Goal: Task Accomplishment & Management: Use online tool/utility

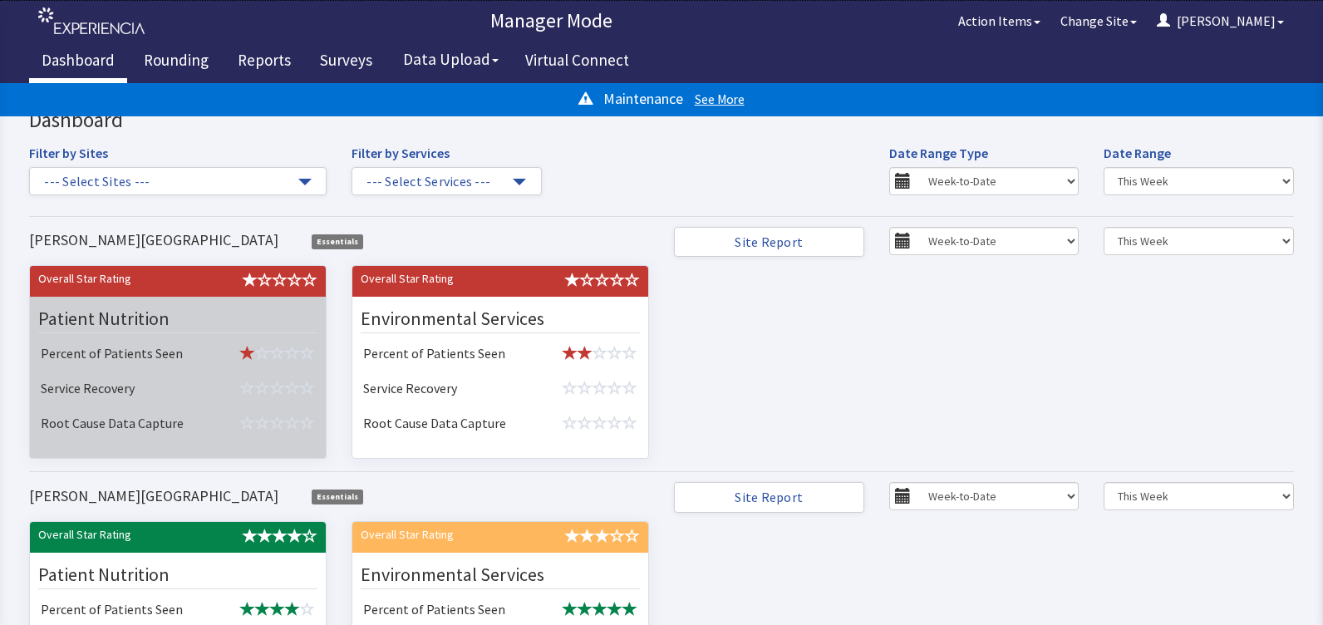
click at [147, 307] on div "Patient Nutrition" at bounding box center [177, 319] width 279 height 28
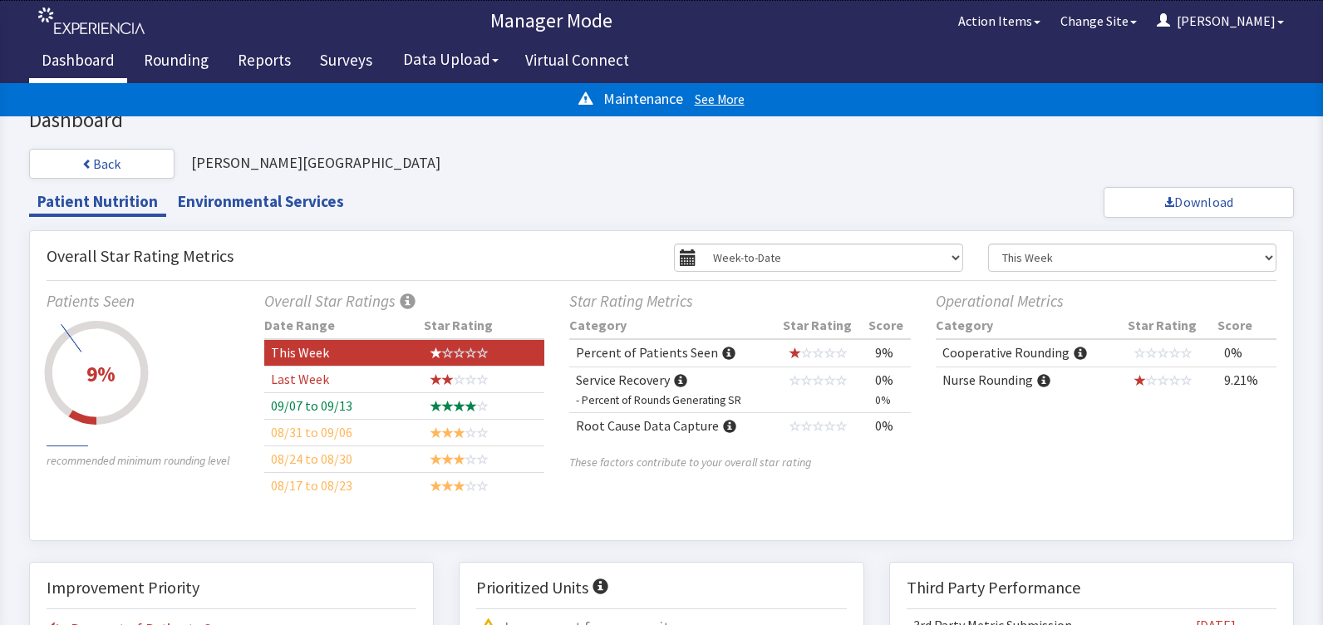
click at [96, 365] on div "9%" at bounding box center [100, 374] width 29 height 27
click at [389, 340] on td "This Week" at bounding box center [344, 352] width 160 height 27
click at [385, 353] on td "This Week" at bounding box center [344, 352] width 160 height 27
click at [411, 350] on td "This Week" at bounding box center [344, 352] width 160 height 27
click at [619, 350] on td "Percent of Patients Seen" at bounding box center [676, 352] width 214 height 27
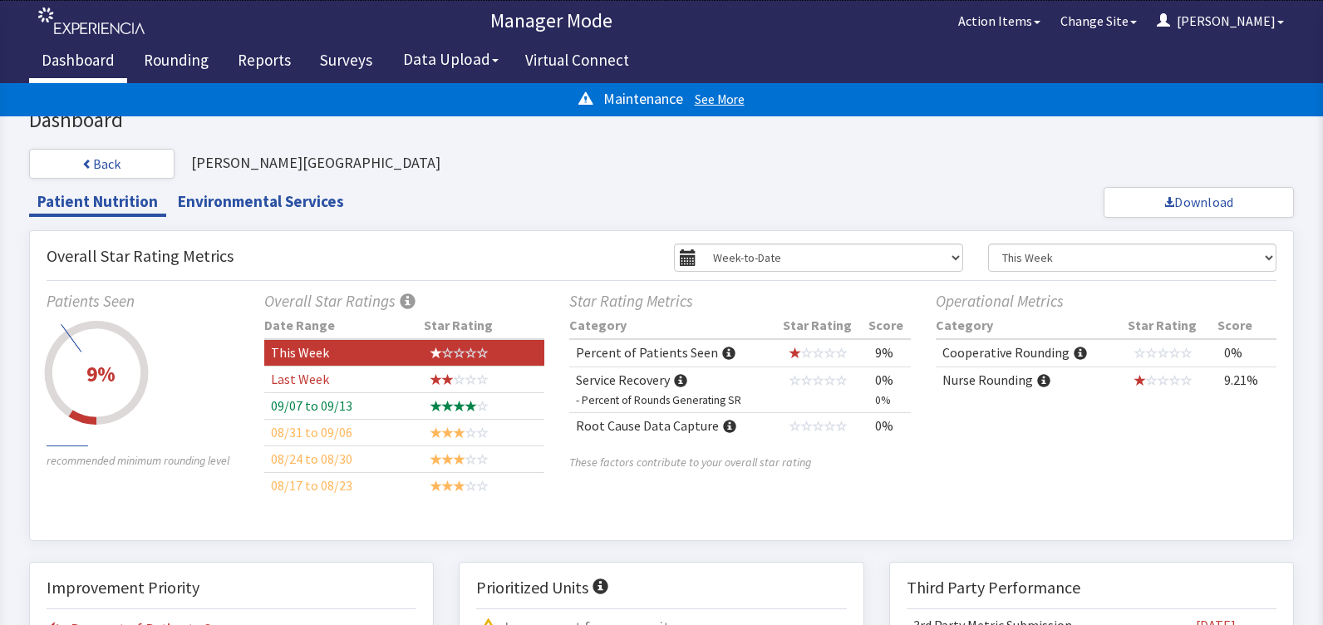
click at [722, 351] on span at bounding box center [728, 353] width 13 height 13
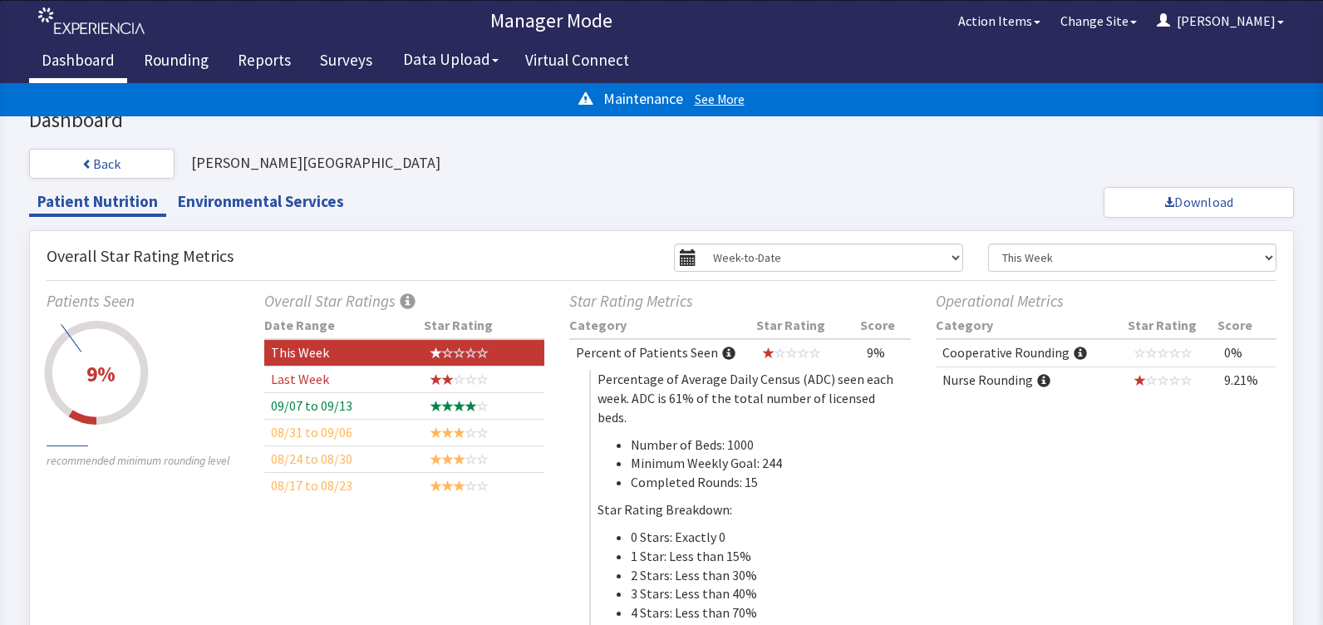
click at [722, 351] on span at bounding box center [728, 353] width 13 height 13
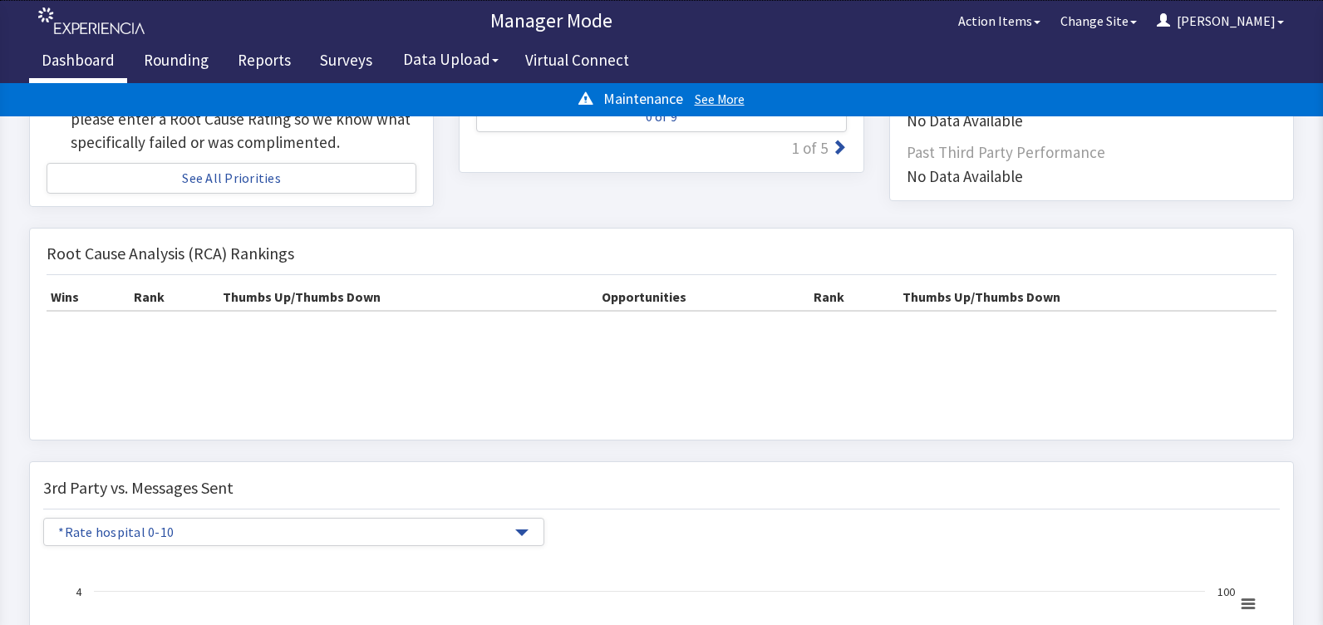
scroll to position [447, 0]
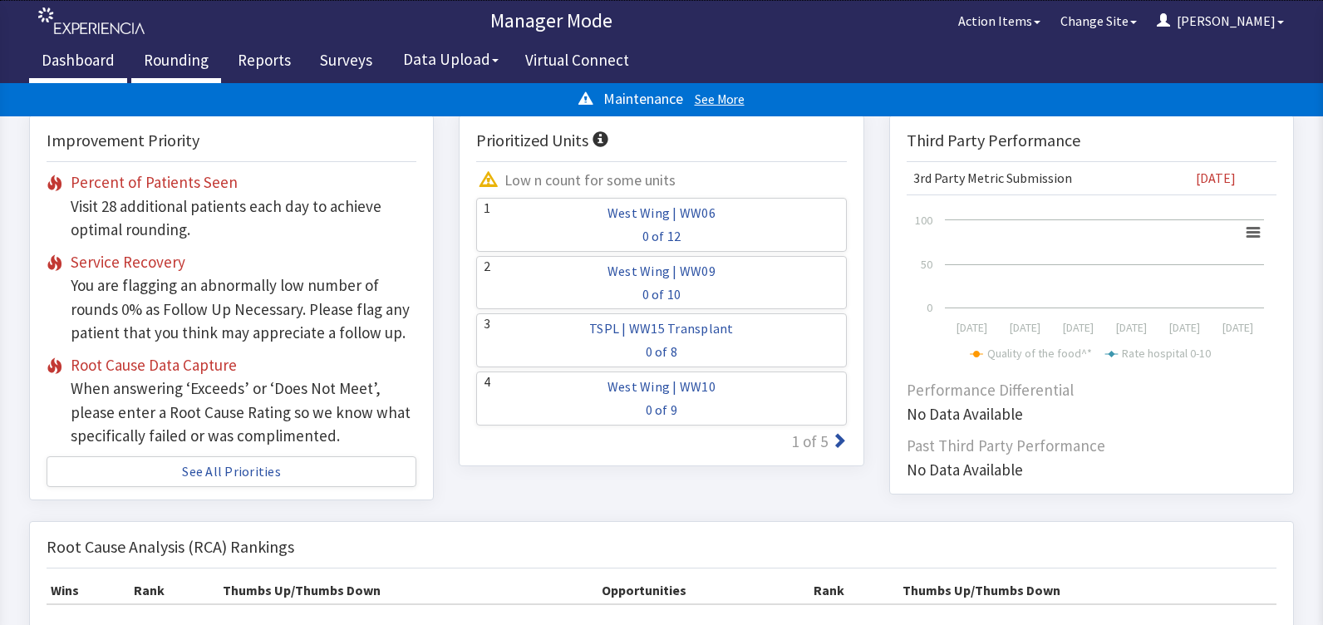
click at [207, 64] on link "Rounding" at bounding box center [176, 63] width 90 height 42
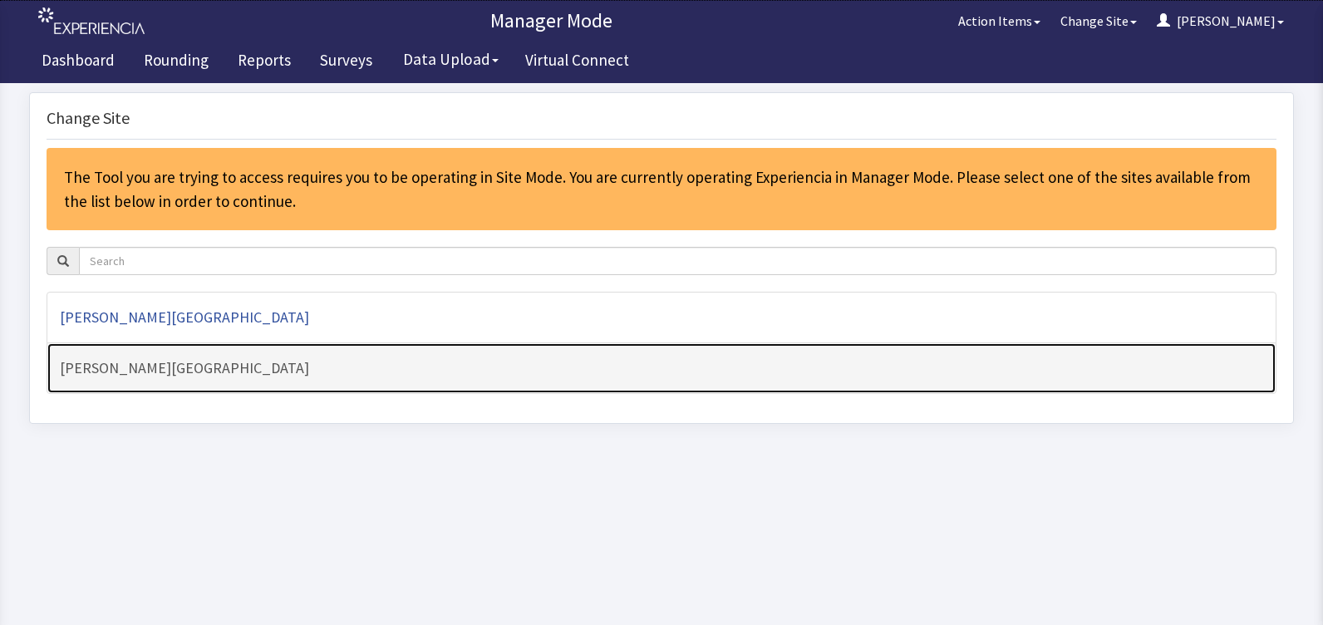
click at [179, 381] on link "[PERSON_NAME][GEOGRAPHIC_DATA]" at bounding box center [662, 368] width 1230 height 52
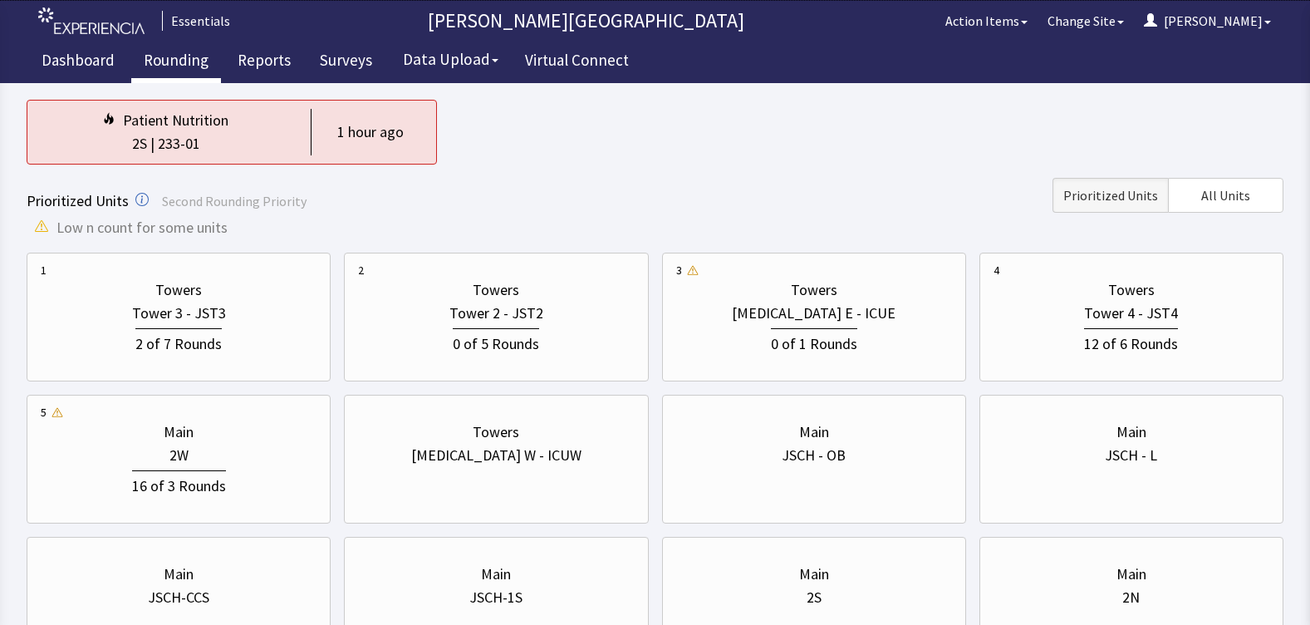
scroll to position [166, 0]
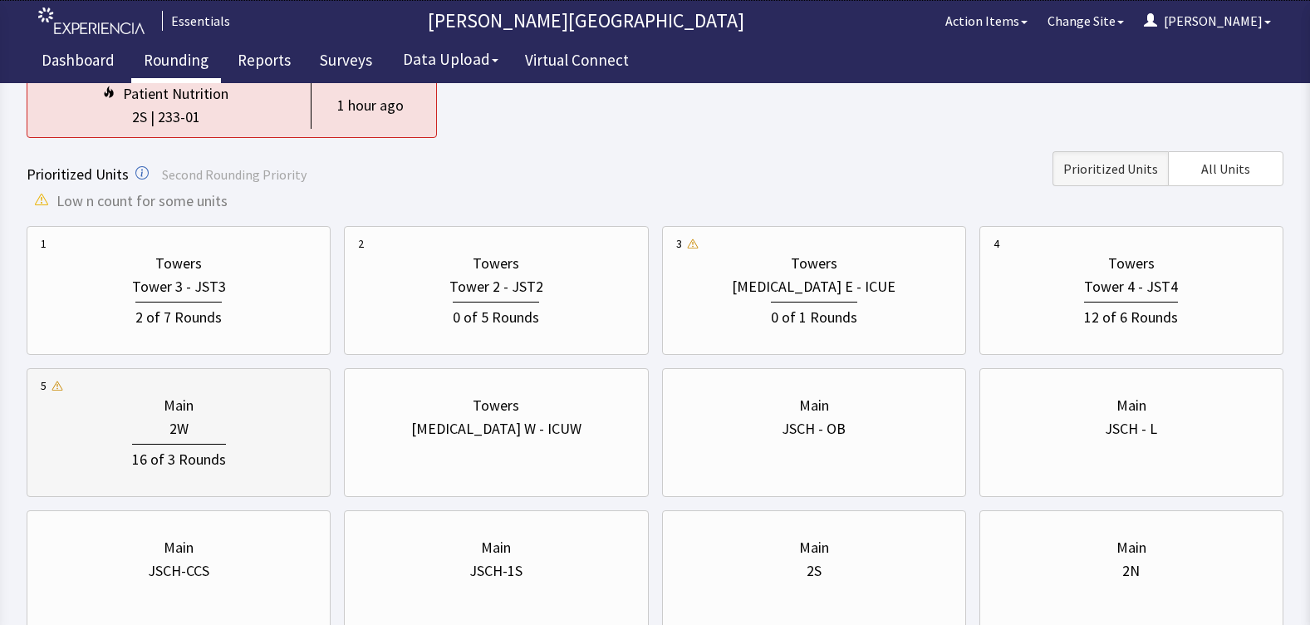
click at [232, 452] on div "16 of 3 Rounds" at bounding box center [179, 455] width 276 height 31
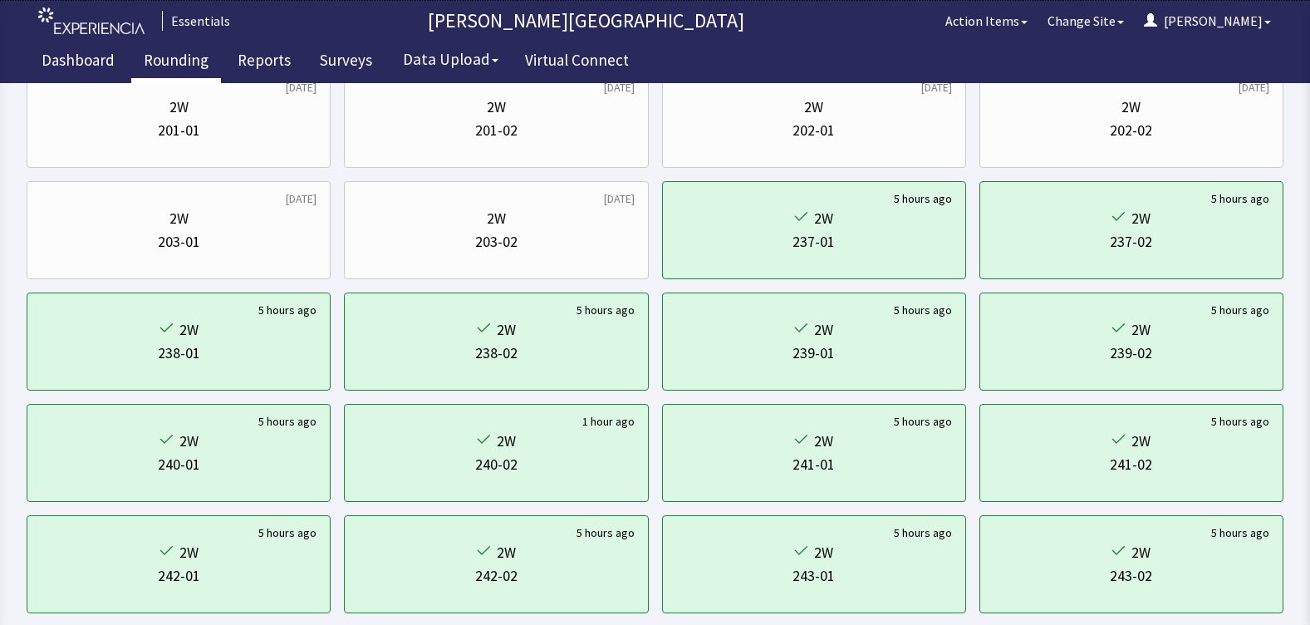
scroll to position [0, 0]
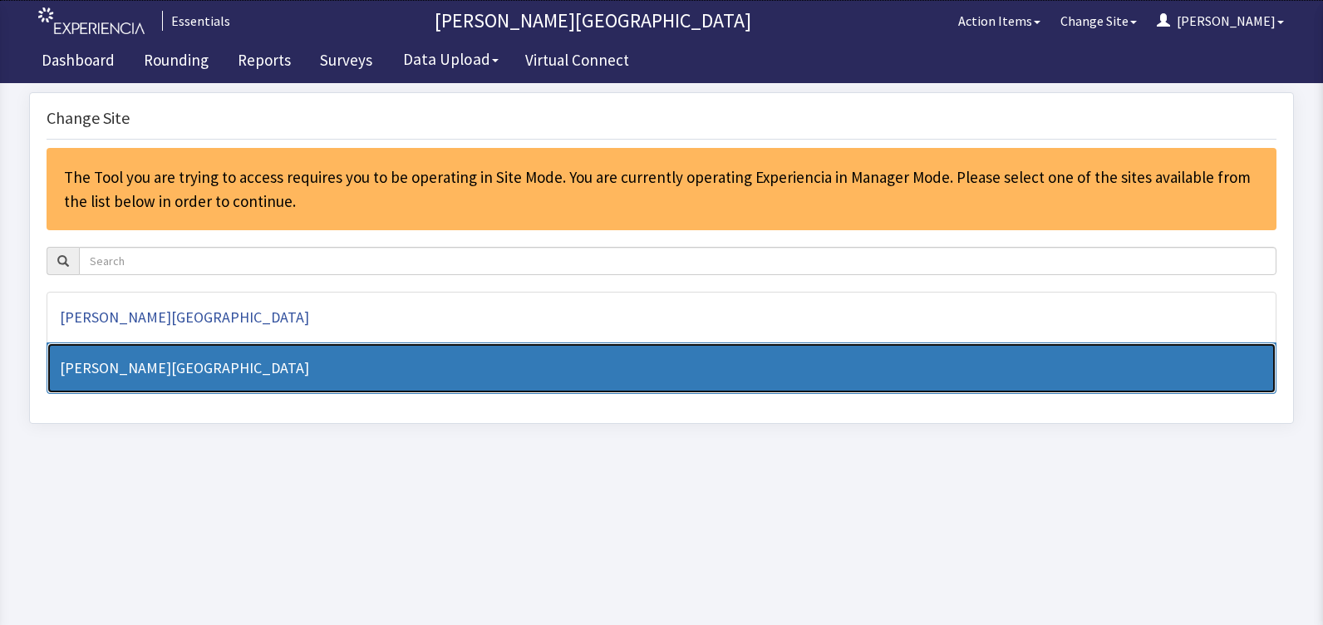
click at [169, 363] on h4 "[PERSON_NAME][GEOGRAPHIC_DATA]" at bounding box center [661, 368] width 1203 height 17
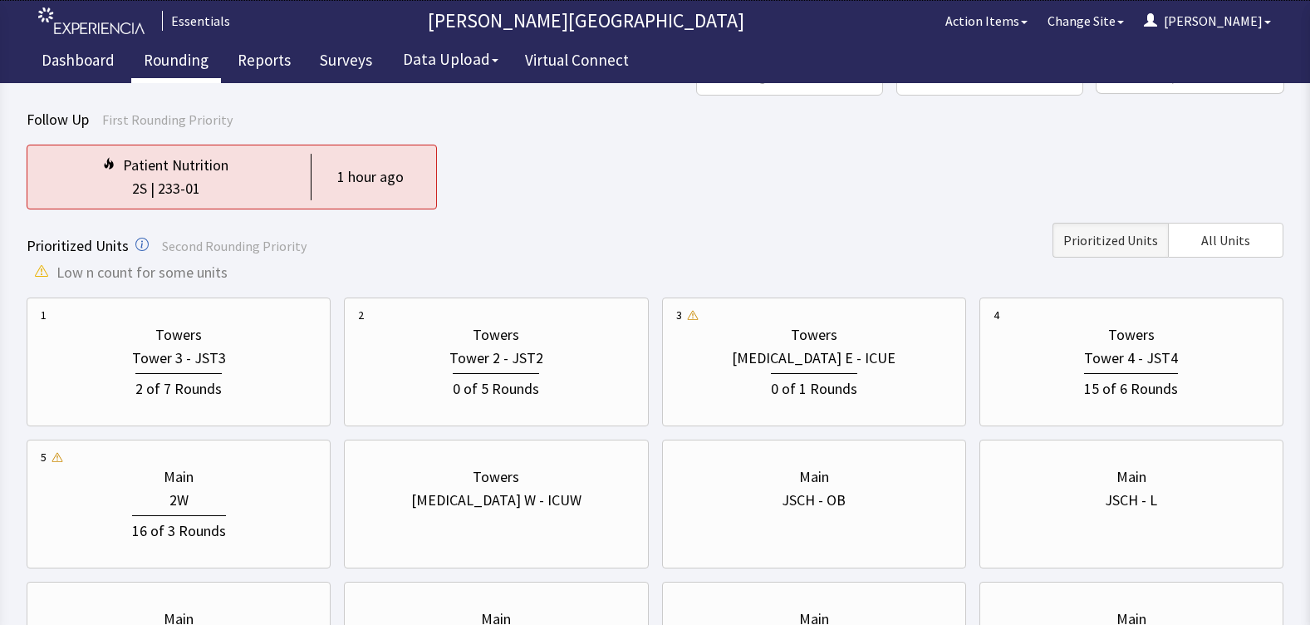
scroll to position [124, 0]
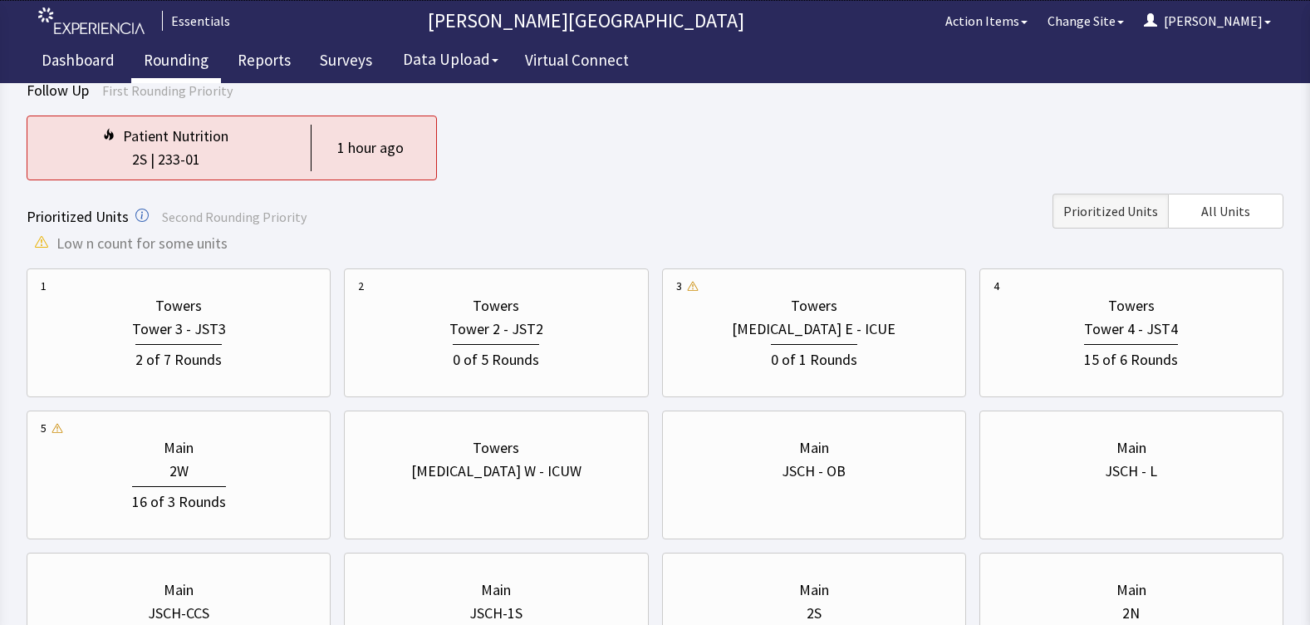
click at [203, 61] on link "Rounding" at bounding box center [176, 63] width 90 height 42
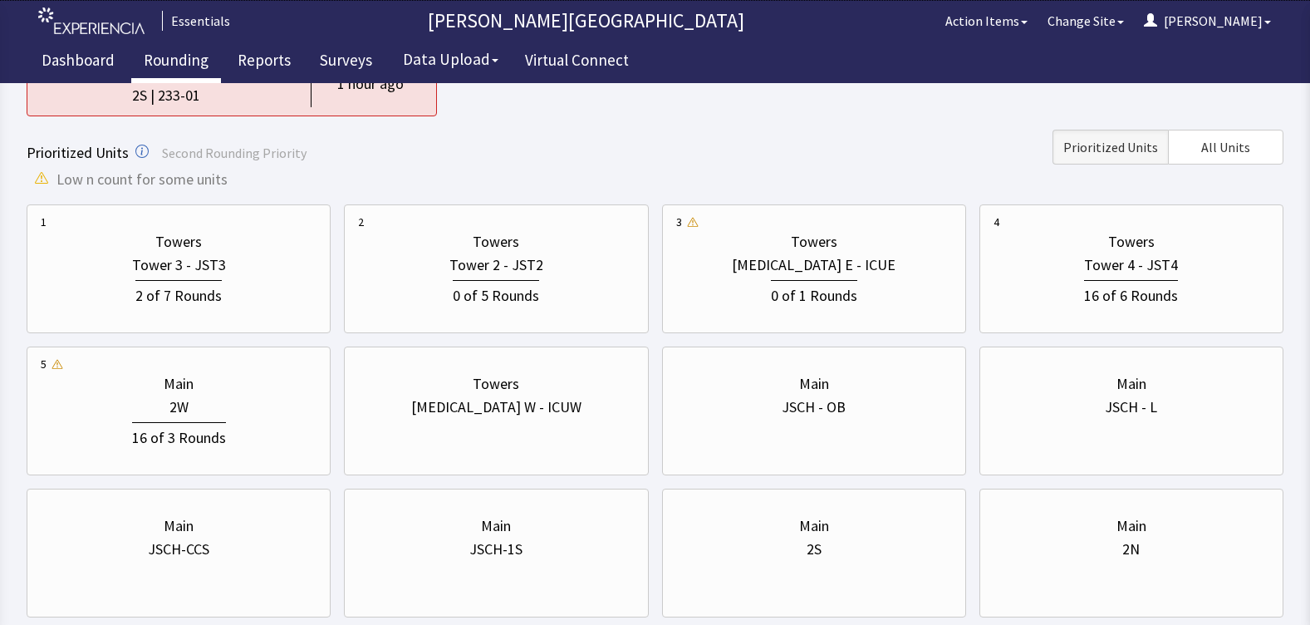
scroll to position [290, 0]
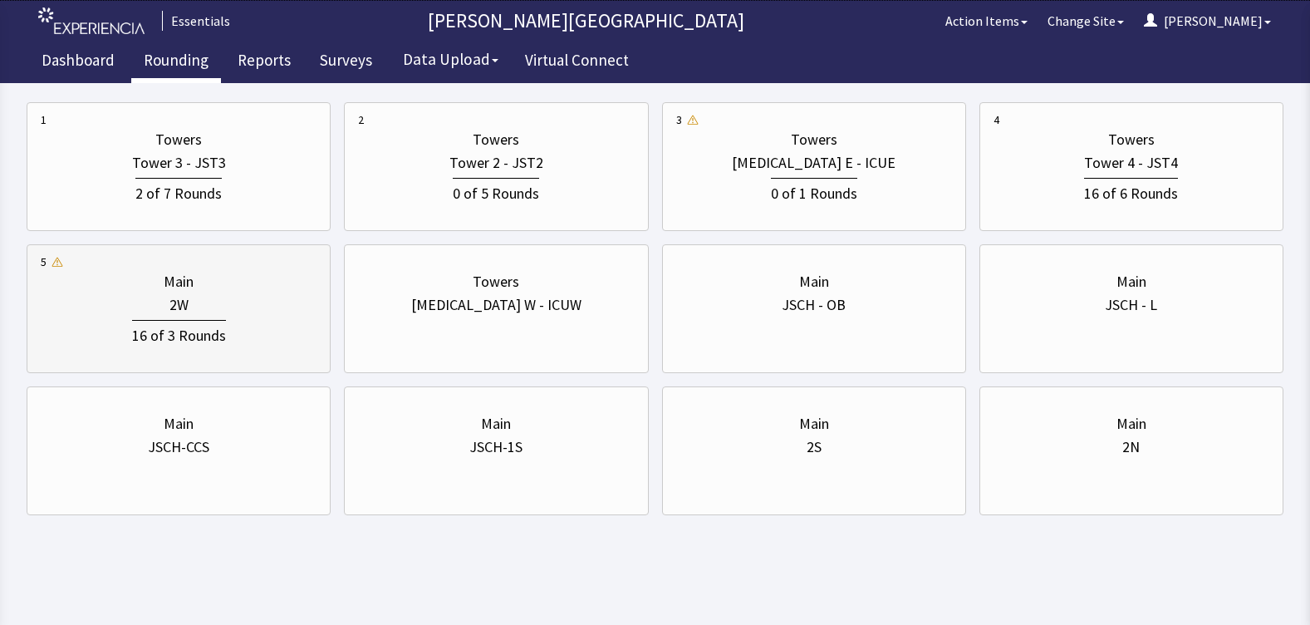
click at [155, 282] on div "Main" at bounding box center [179, 281] width 276 height 23
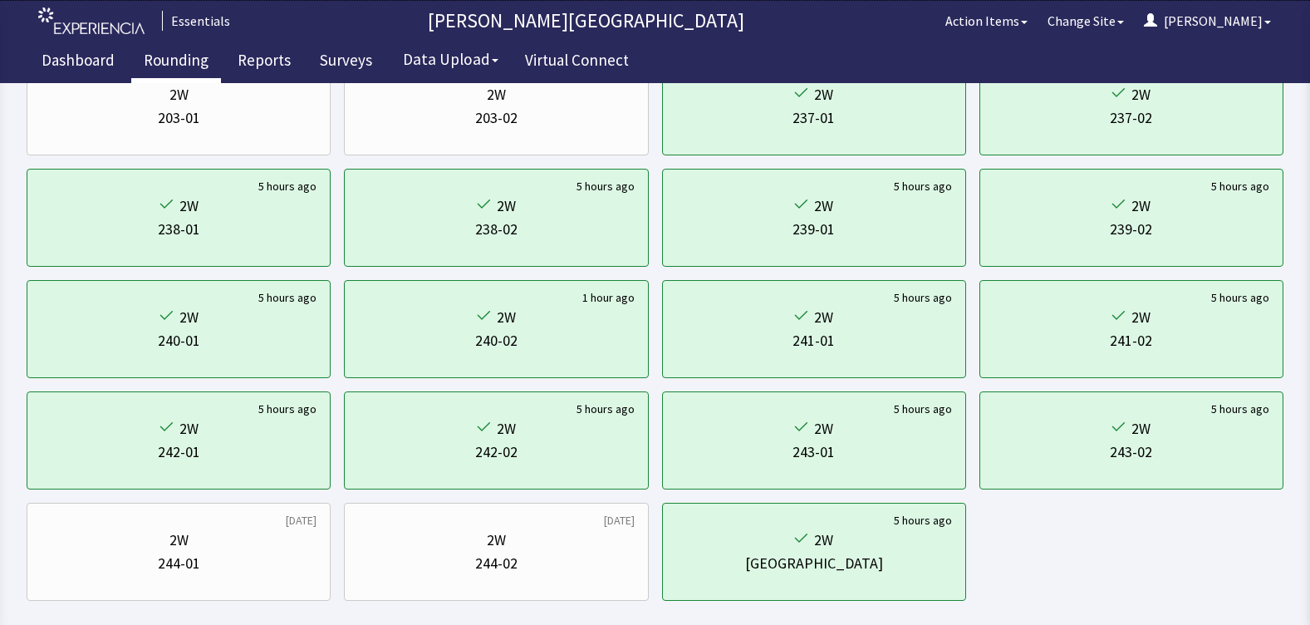
scroll to position [0, 0]
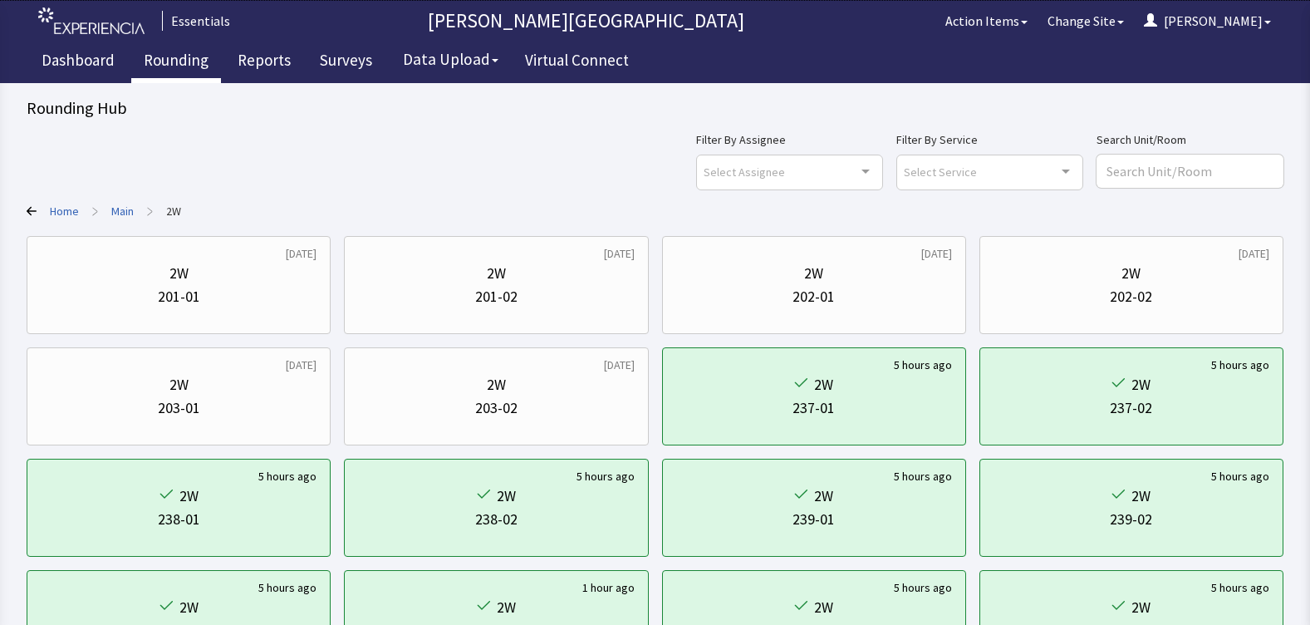
click at [1091, 178] on div "Filter By Assignee Select Assignee Clear Selection Tatiana Trevino Allyson Deva…" at bounding box center [989, 160] width 587 height 60
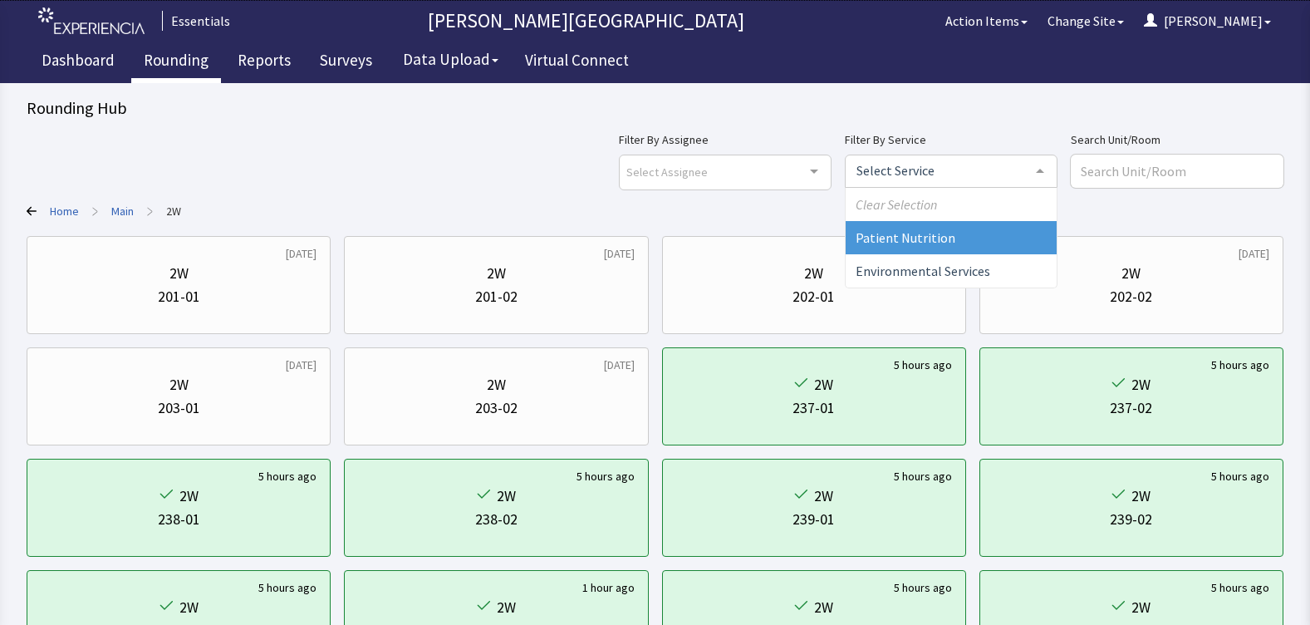
click at [935, 238] on span "Patient Nutrition" at bounding box center [906, 237] width 100 height 17
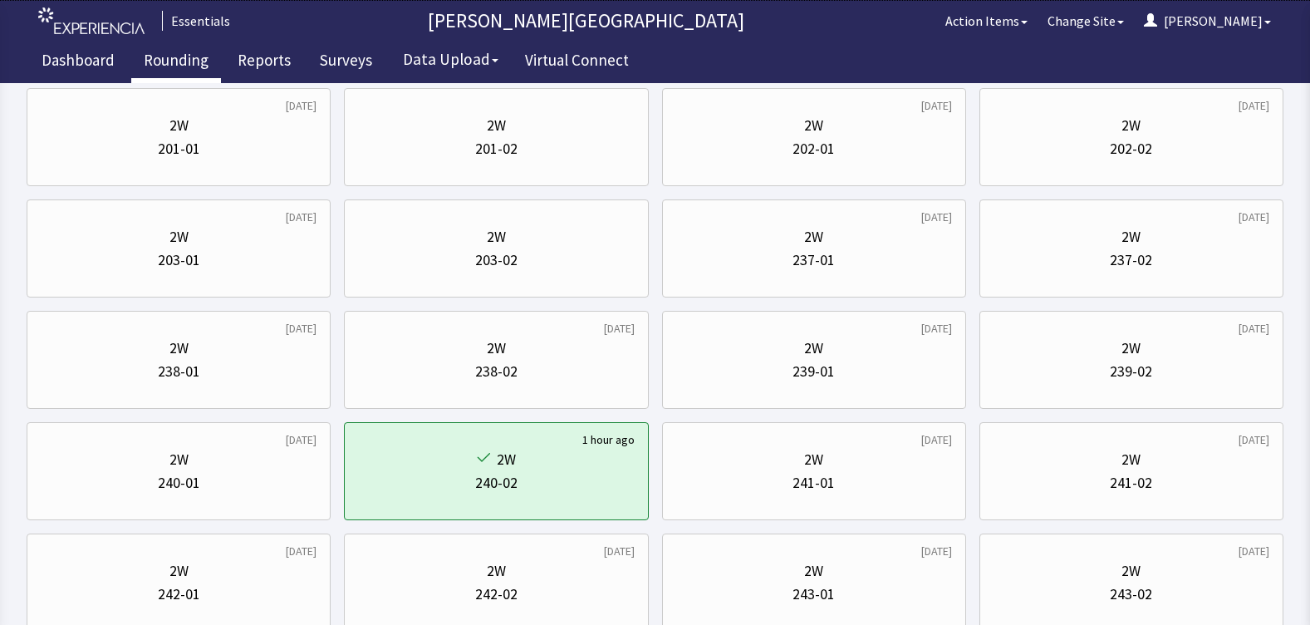
scroll to position [166, 0]
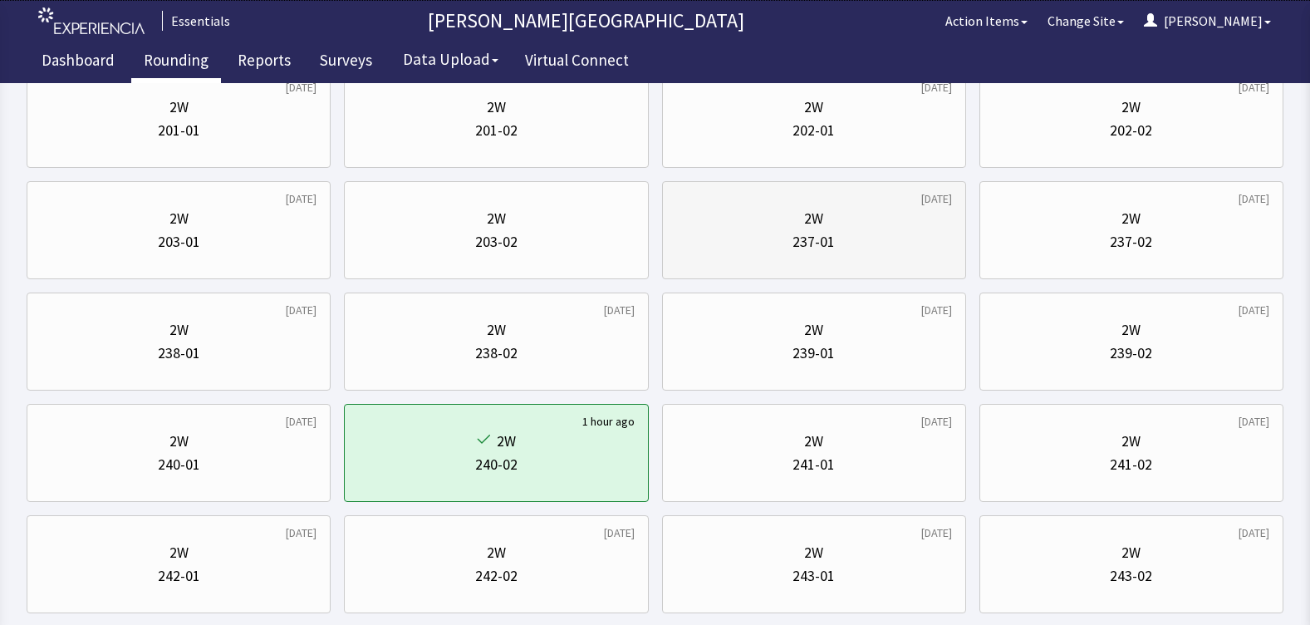
click at [873, 240] on div "237-01" at bounding box center [814, 241] width 276 height 23
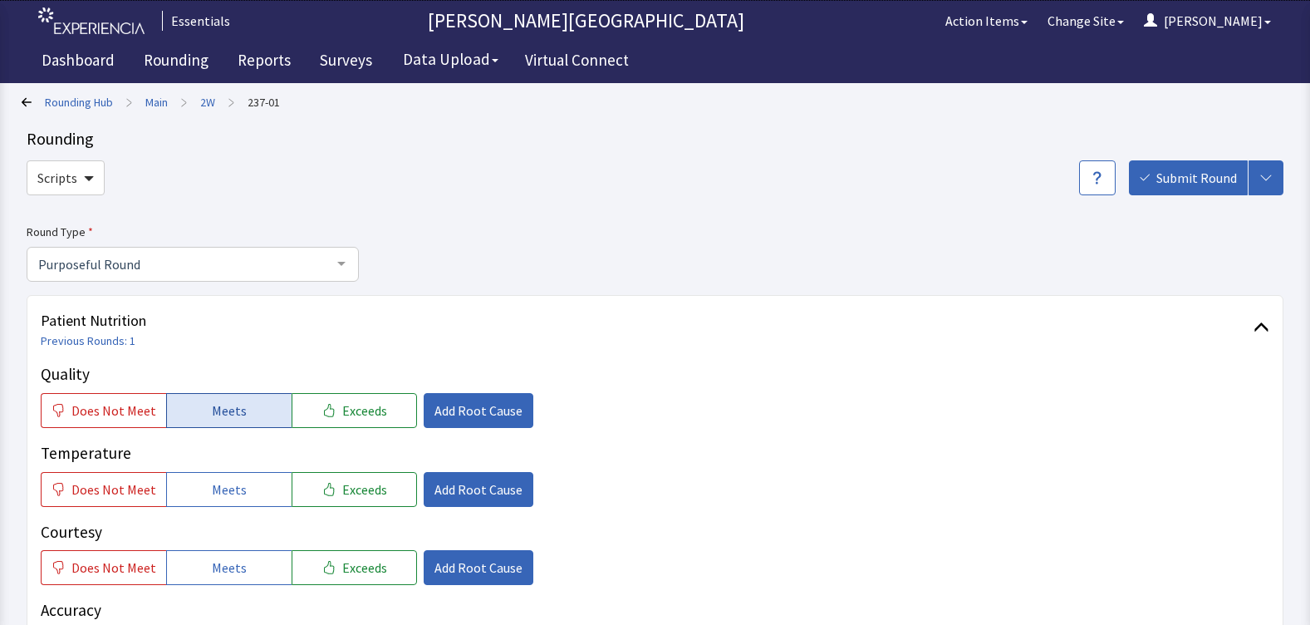
click at [212, 406] on span "Meets" at bounding box center [229, 410] width 35 height 20
click at [221, 493] on span "Meets" at bounding box center [229, 489] width 35 height 20
click at [222, 572] on span "Meets" at bounding box center [229, 567] width 35 height 20
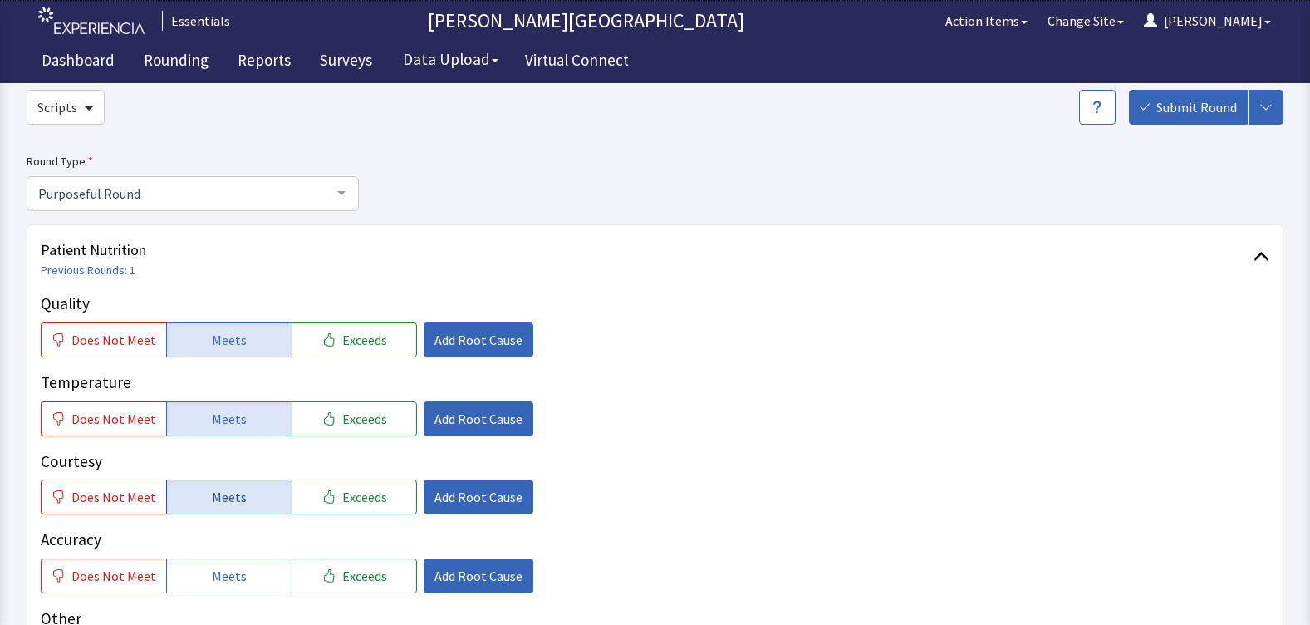
scroll to position [166, 0]
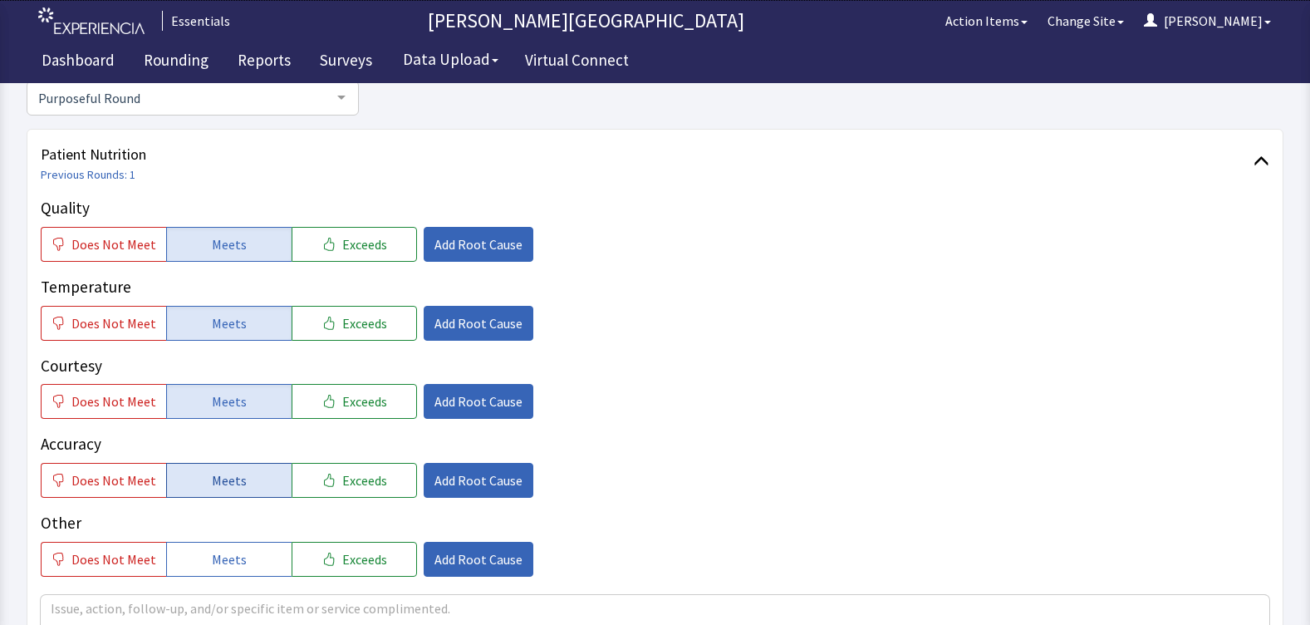
click at [228, 491] on button "Meets" at bounding box center [228, 480] width 125 height 35
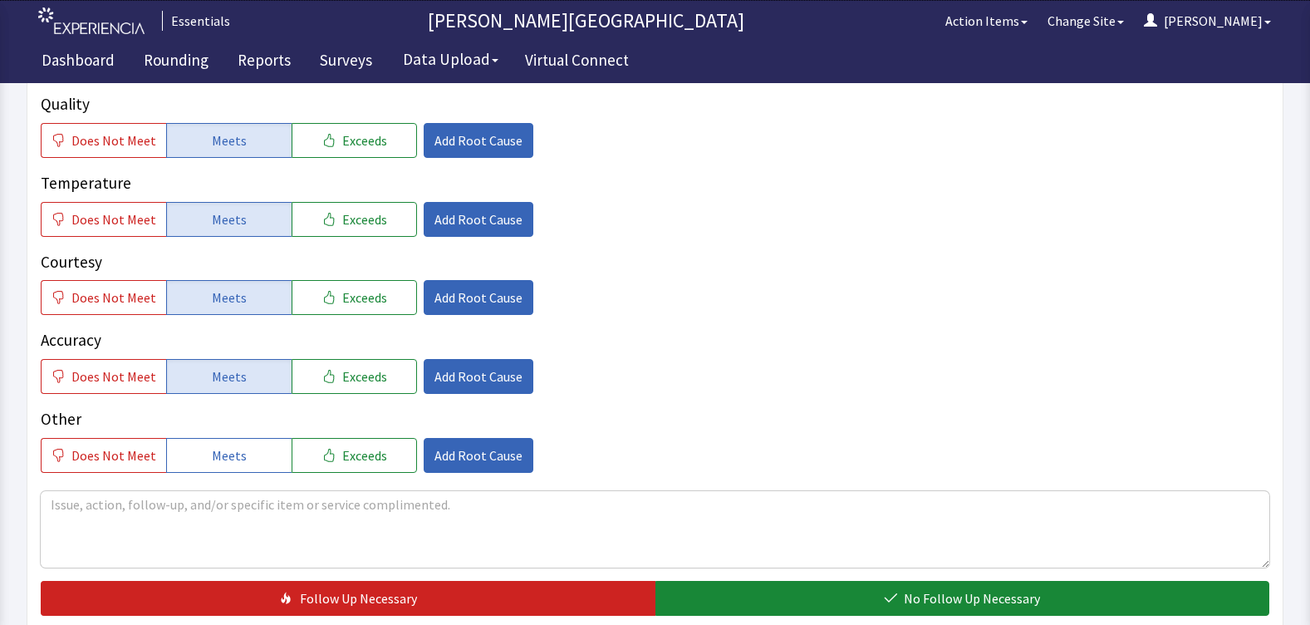
scroll to position [415, 0]
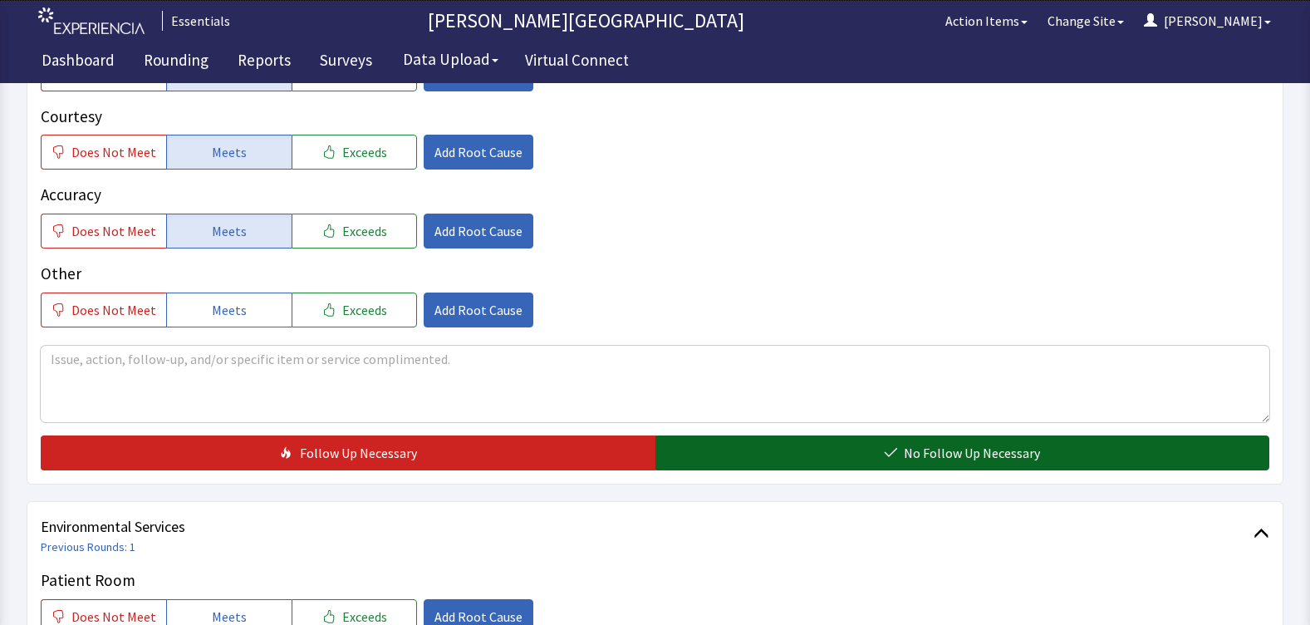
click at [992, 459] on span "No Follow Up Necessary" at bounding box center [972, 453] width 136 height 20
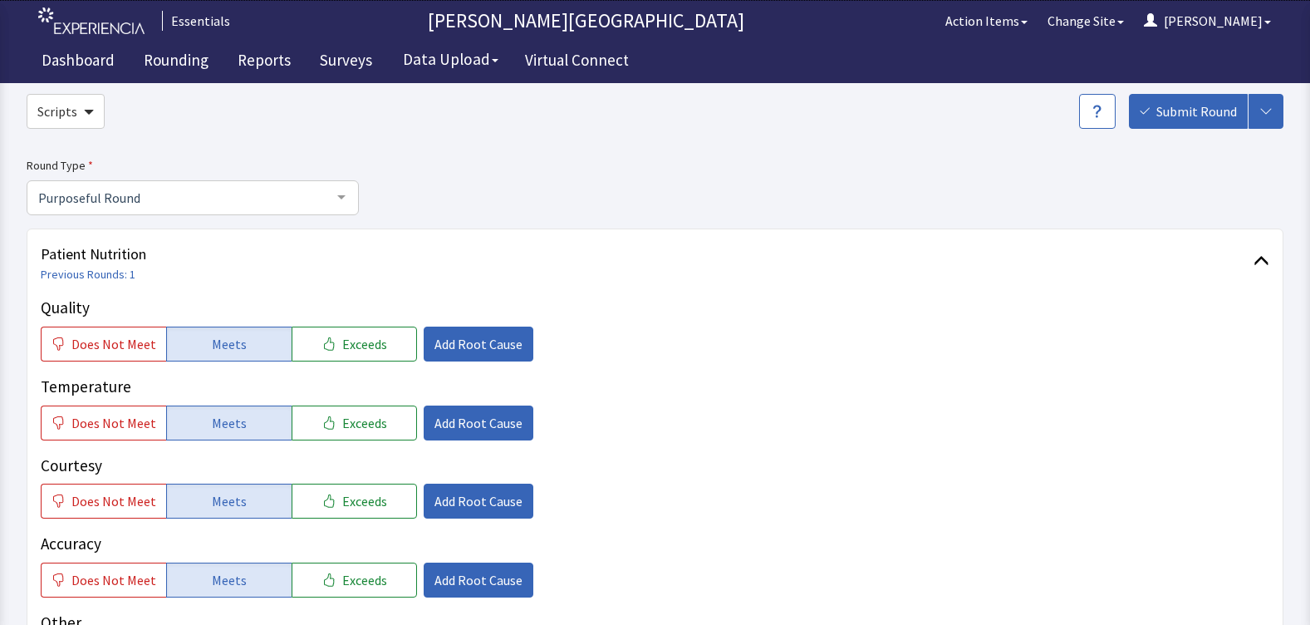
scroll to position [0, 0]
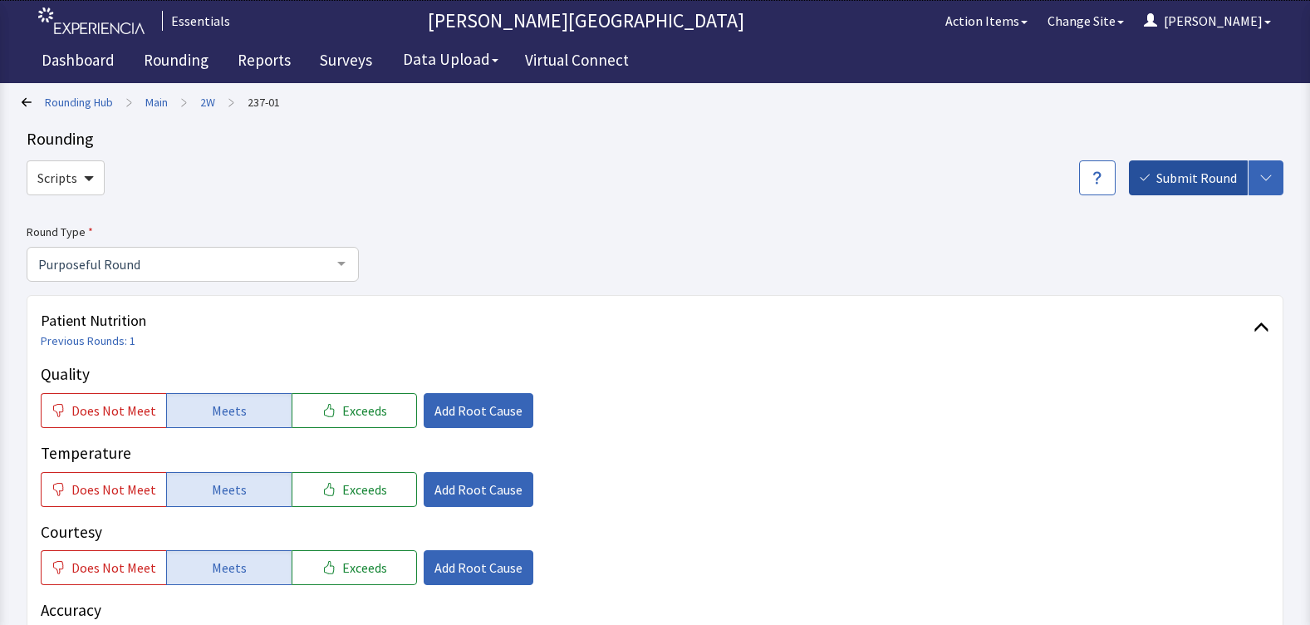
click at [1199, 189] on button "Submit Round" at bounding box center [1188, 177] width 119 height 35
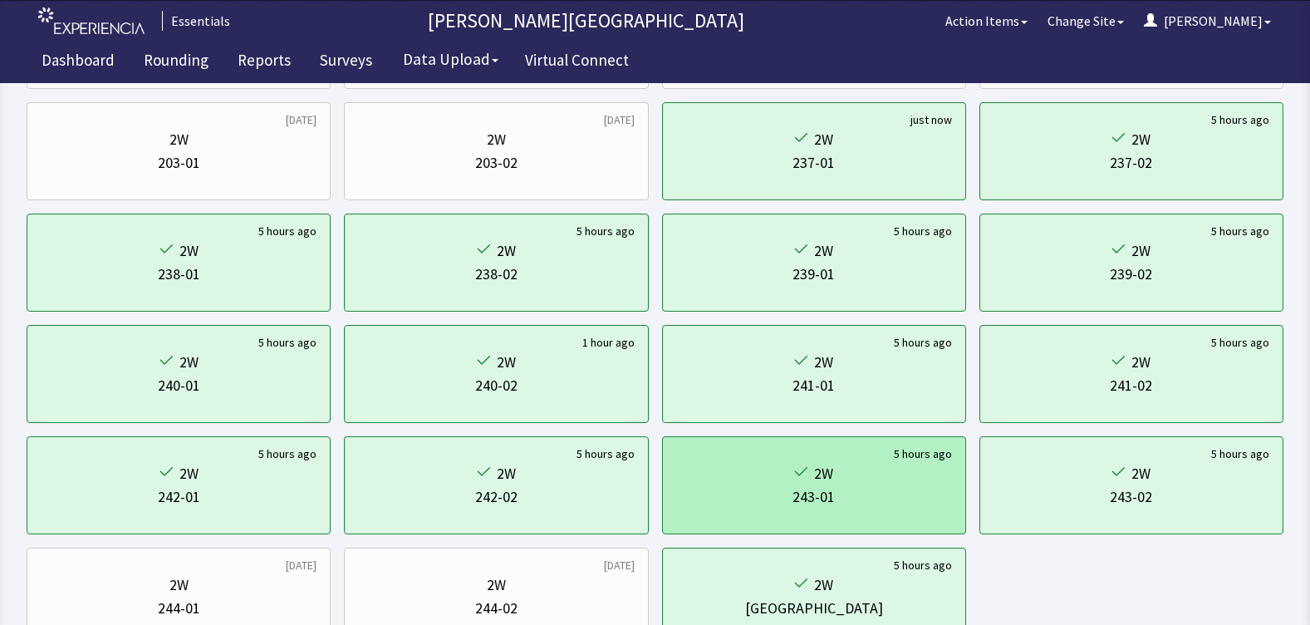
scroll to position [126, 0]
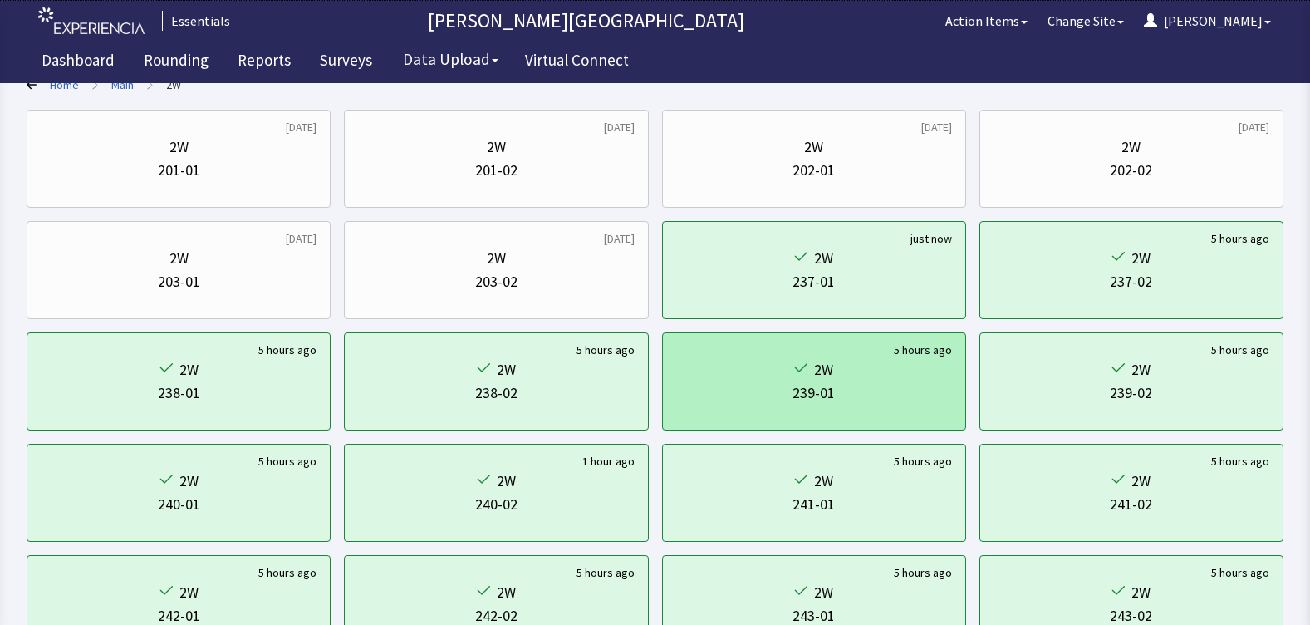
click at [803, 384] on div "239-01" at bounding box center [814, 392] width 42 height 23
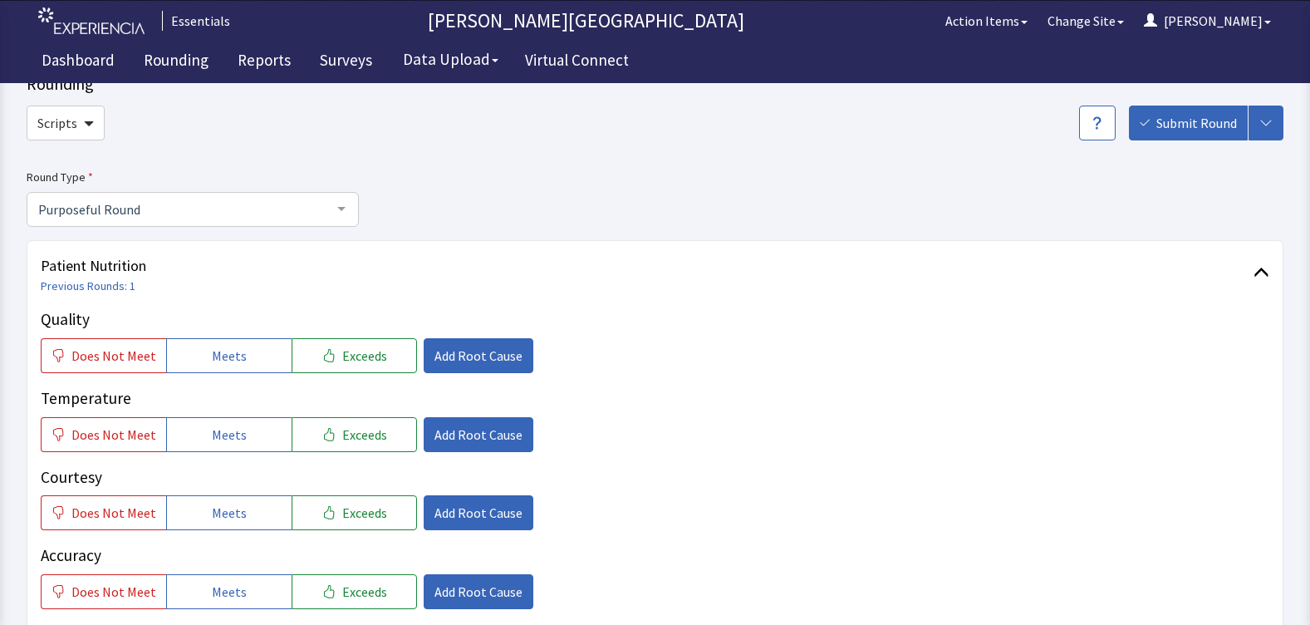
scroll to position [83, 0]
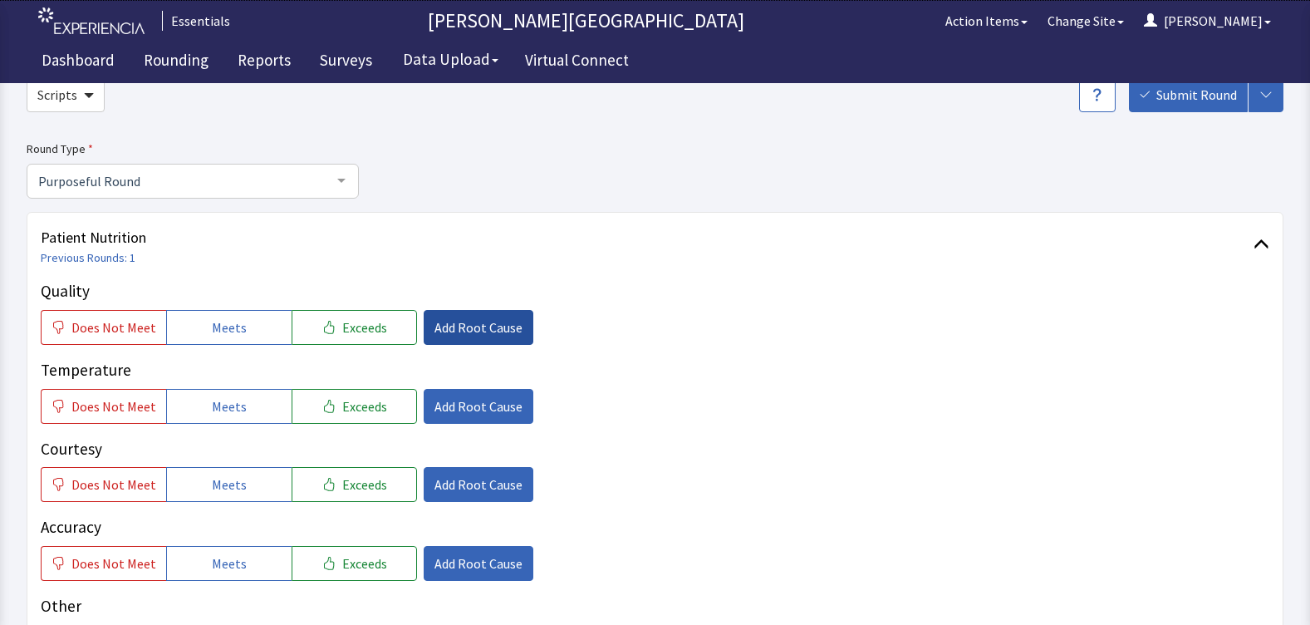
click at [464, 330] on span "Add Root Cause" at bounding box center [478, 327] width 88 height 20
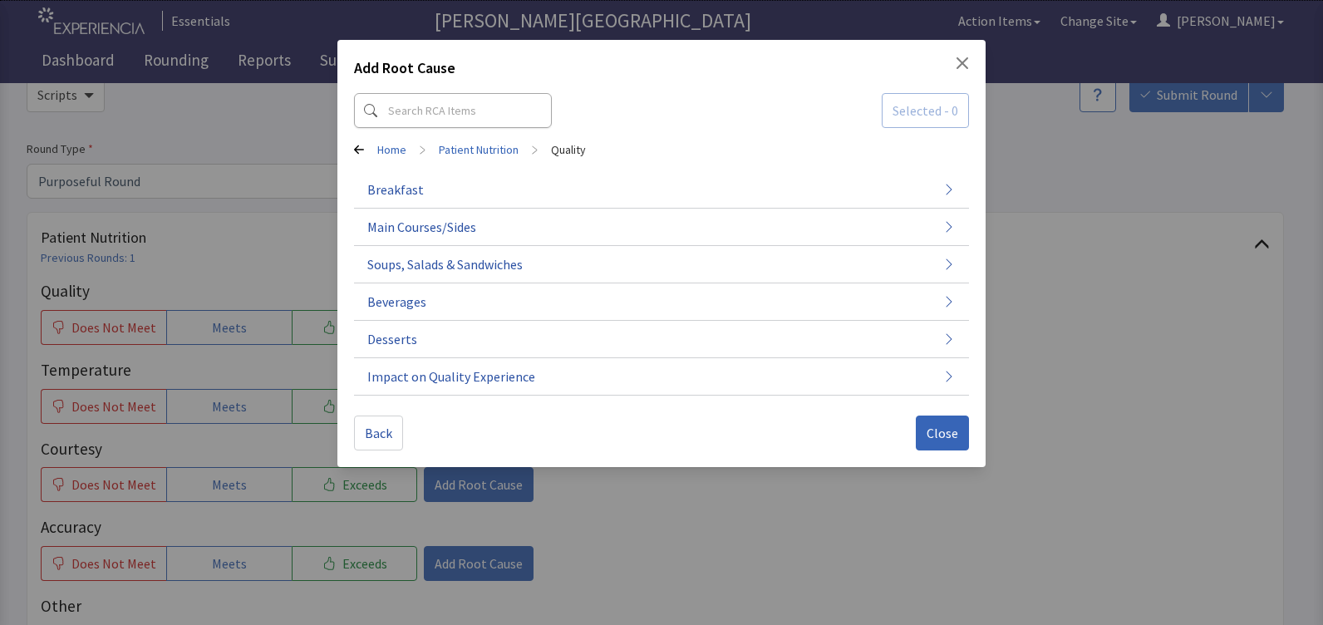
click at [418, 132] on p "Selected - 0 Home > Patient Nutrition > Quality Breakfast Main Courses/Sides So…" at bounding box center [661, 244] width 615 height 316
click at [423, 118] on input at bounding box center [453, 110] width 198 height 35
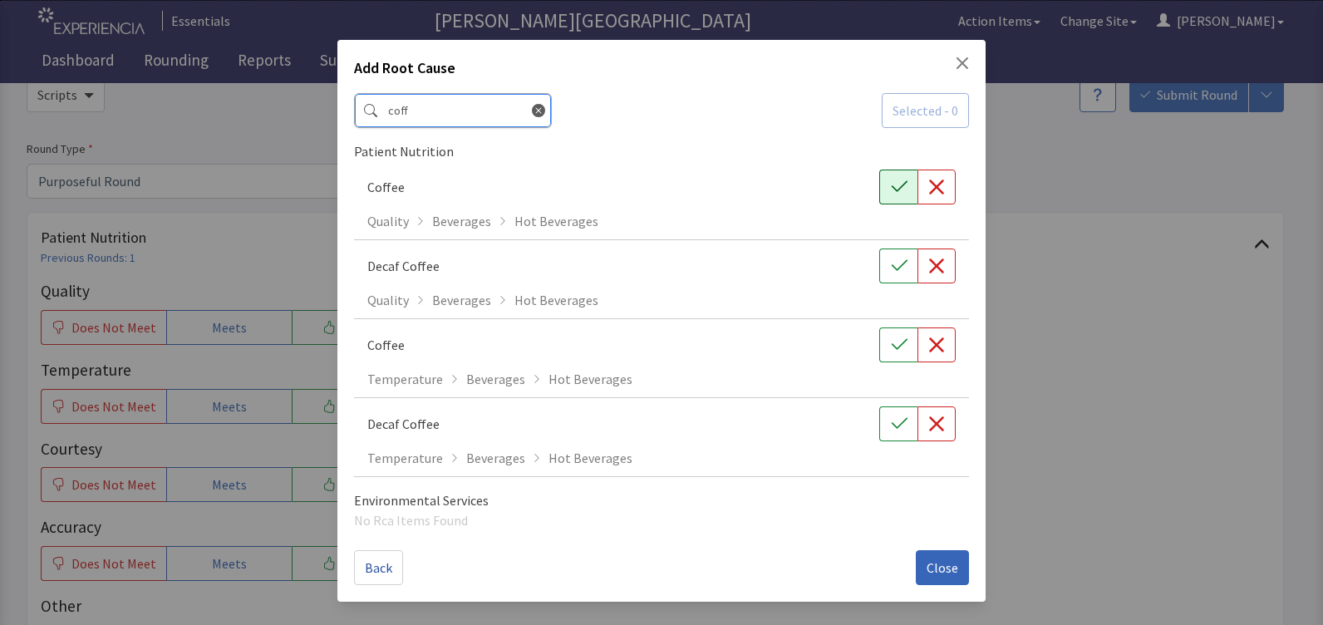
type input "coff"
click at [895, 185] on icon "button" at bounding box center [899, 187] width 17 height 17
click at [946, 199] on button "button" at bounding box center [936, 186] width 38 height 35
click at [935, 181] on icon "button" at bounding box center [936, 187] width 17 height 17
click at [947, 578] on button "Close" at bounding box center [941, 567] width 53 height 35
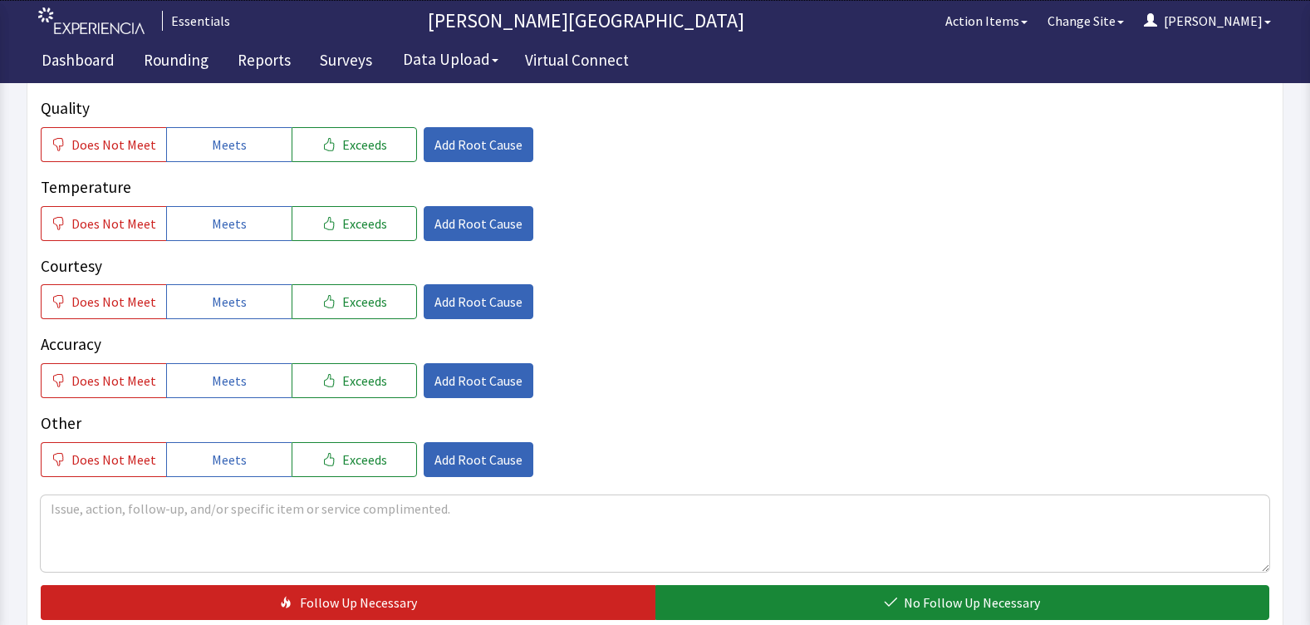
scroll to position [166, 0]
